Goal: Information Seeking & Learning: Learn about a topic

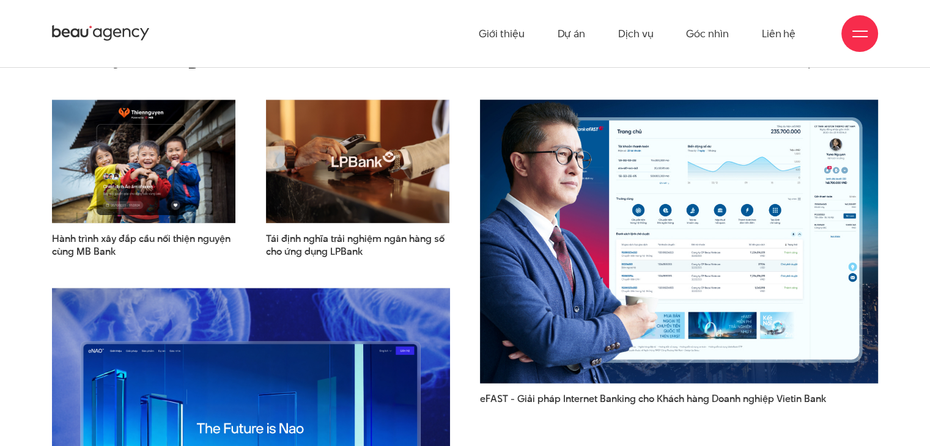
scroll to position [1467, 0]
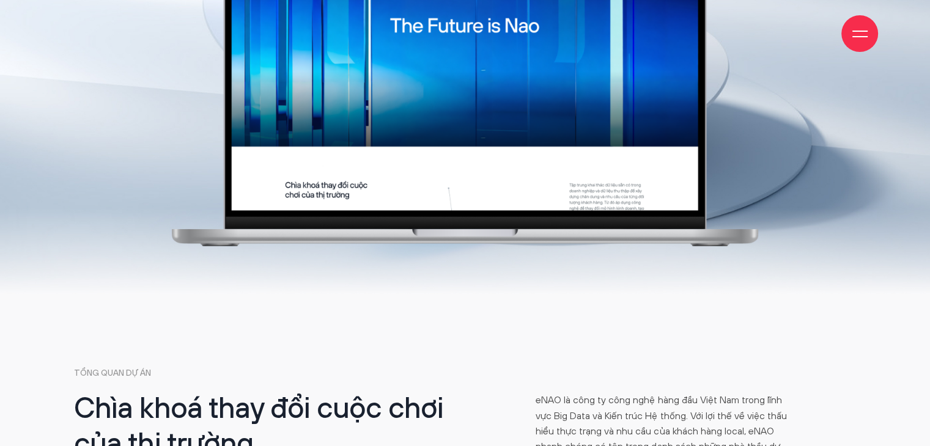
click at [545, 219] on img at bounding box center [465, 73] width 586 height 347
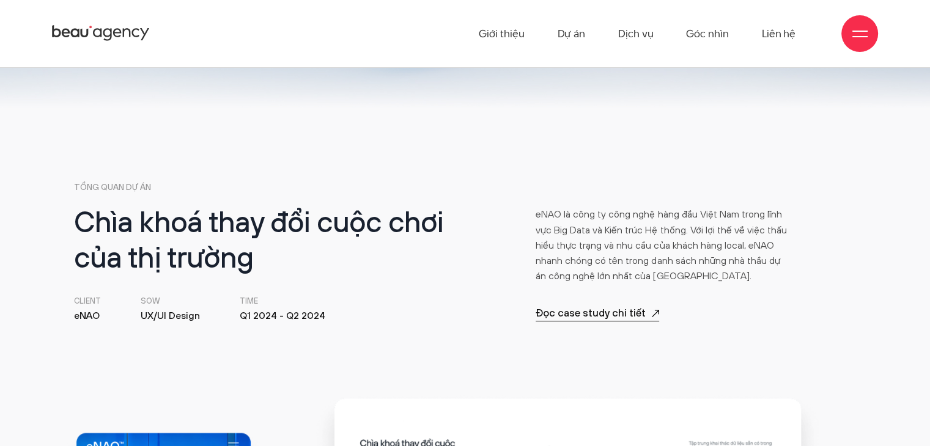
scroll to position [367, 0]
click at [623, 315] on p "Đọc case study chi tiết" at bounding box center [598, 314] width 124 height 17
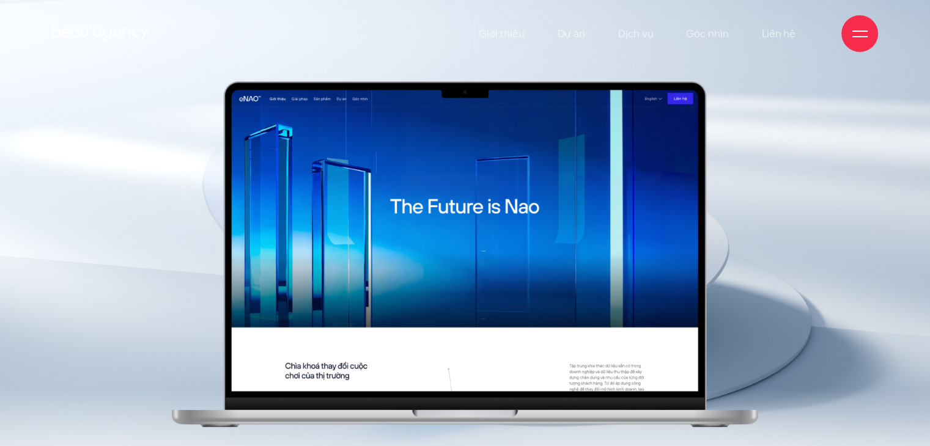
scroll to position [0, 0]
click at [443, 180] on img at bounding box center [465, 254] width 586 height 347
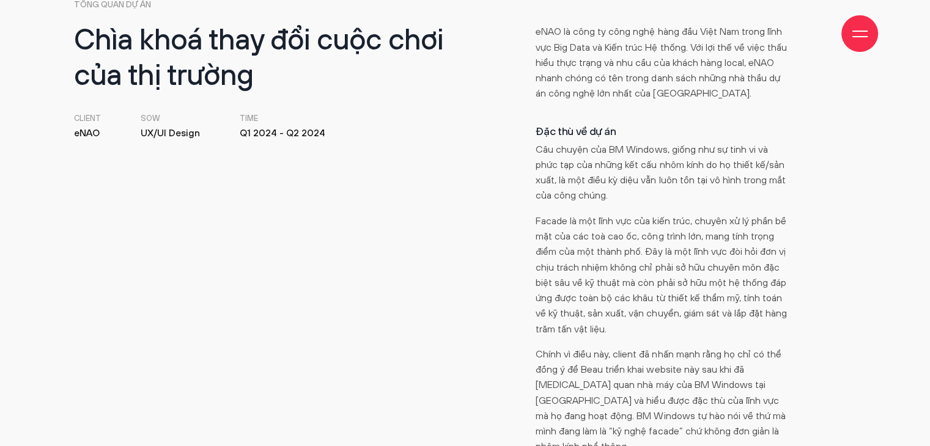
scroll to position [550, 0]
drag, startPoint x: 76, startPoint y: 127, endPoint x: 105, endPoint y: 128, distance: 29.4
click at [105, 128] on div "Chìa khoá thay đổi cuộc chơi của thị trường Client [GEOGRAPHIC_DATA] SOW UX/UI …" at bounding box center [267, 314] width 396 height 580
copy li "eNAO"
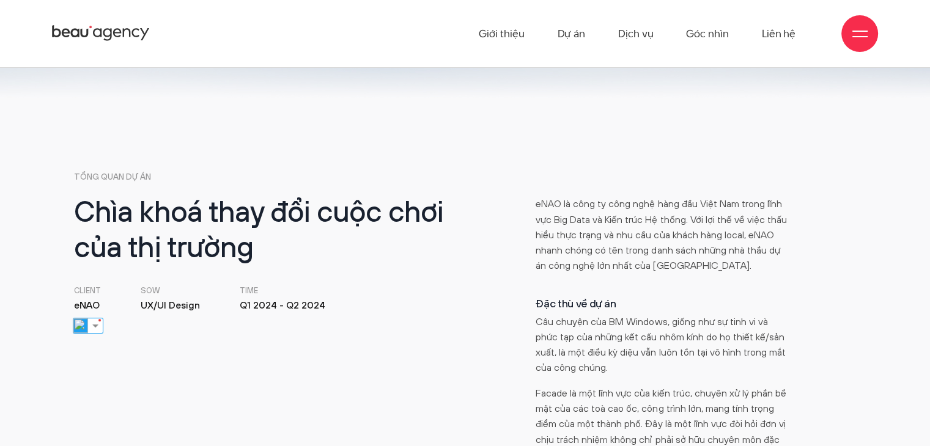
scroll to position [147, 0]
